Goal: Communication & Community: Answer question/provide support

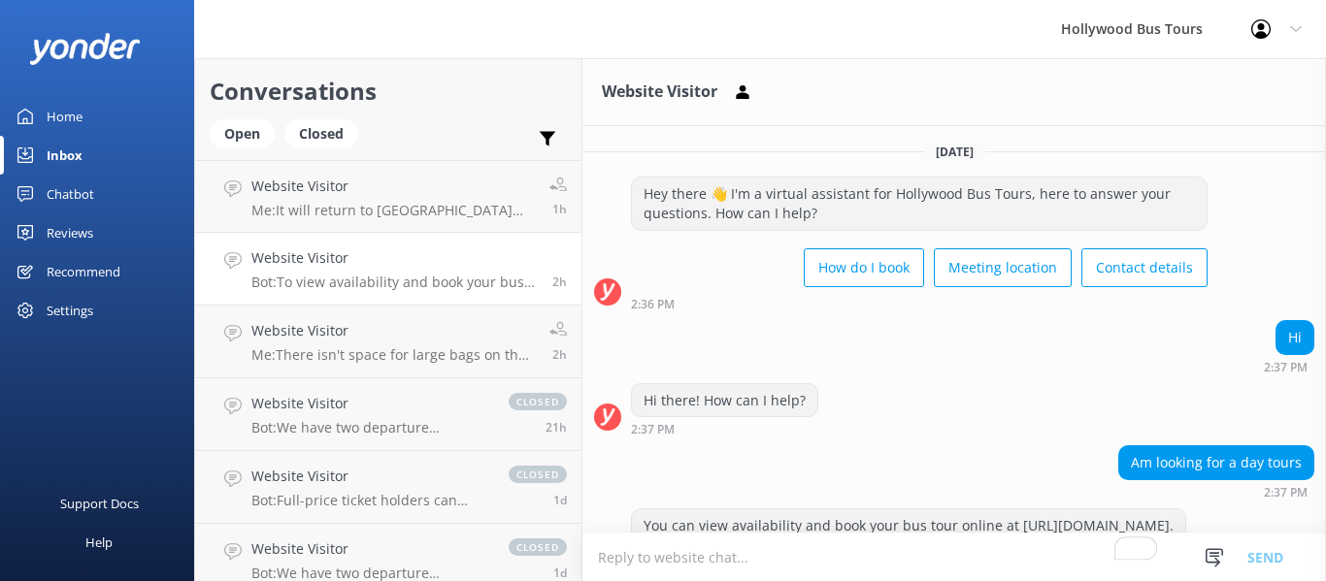
scroll to position [580, 0]
